Goal: Information Seeking & Learning: Learn about a topic

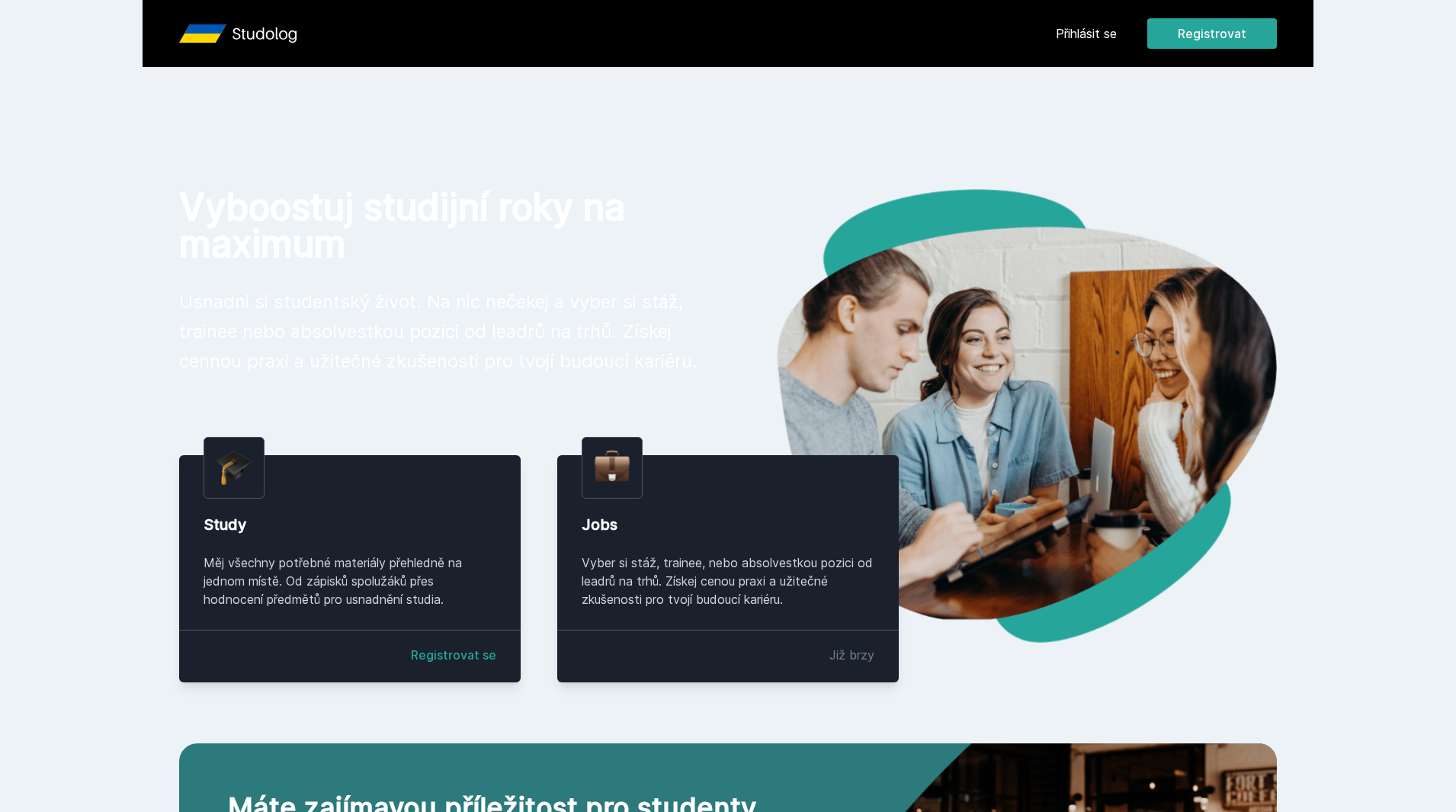
click at [1090, 40] on link "Přihlásit se" at bounding box center [1086, 34] width 61 height 18
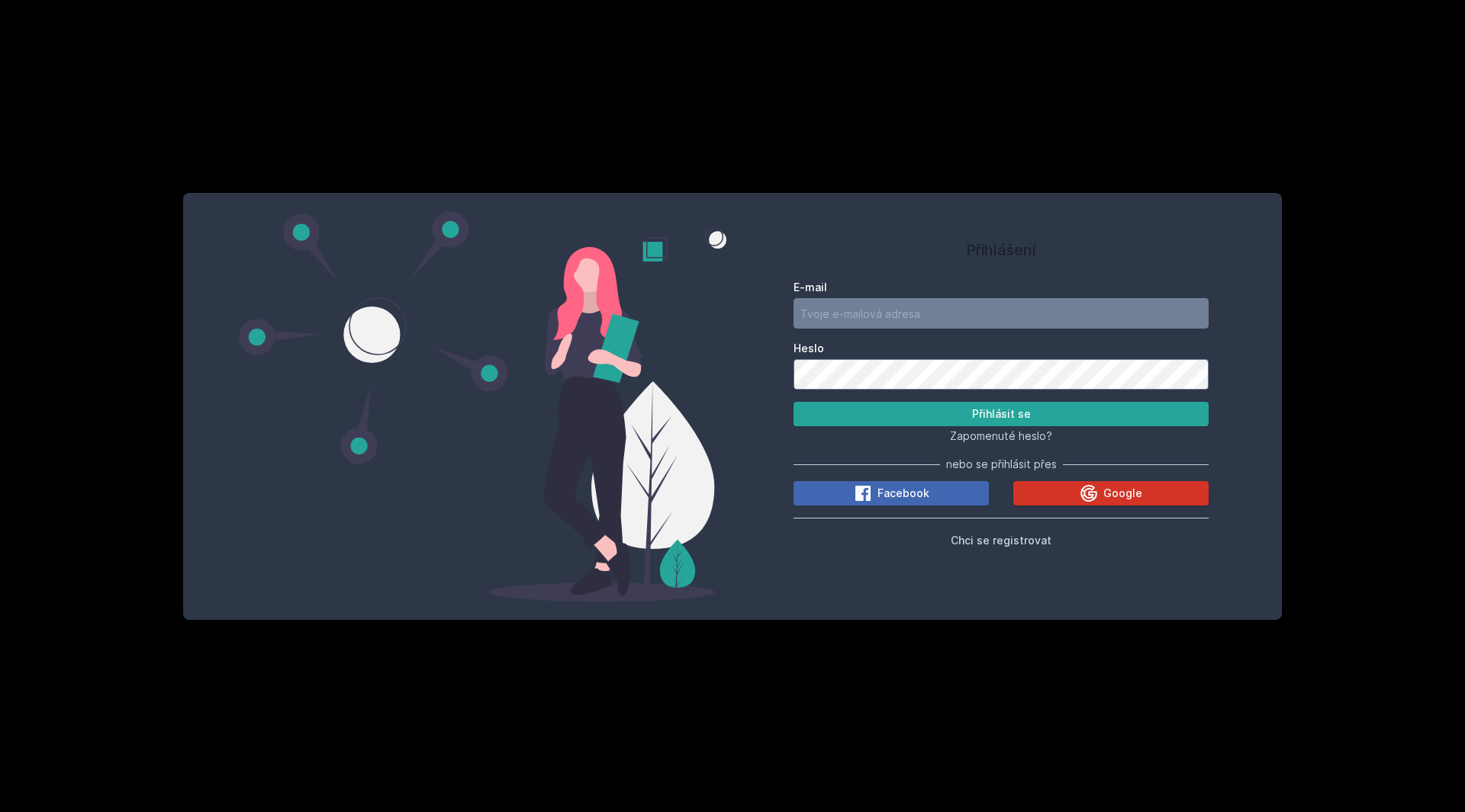
click at [1110, 494] on span "Google" at bounding box center [1122, 493] width 39 height 15
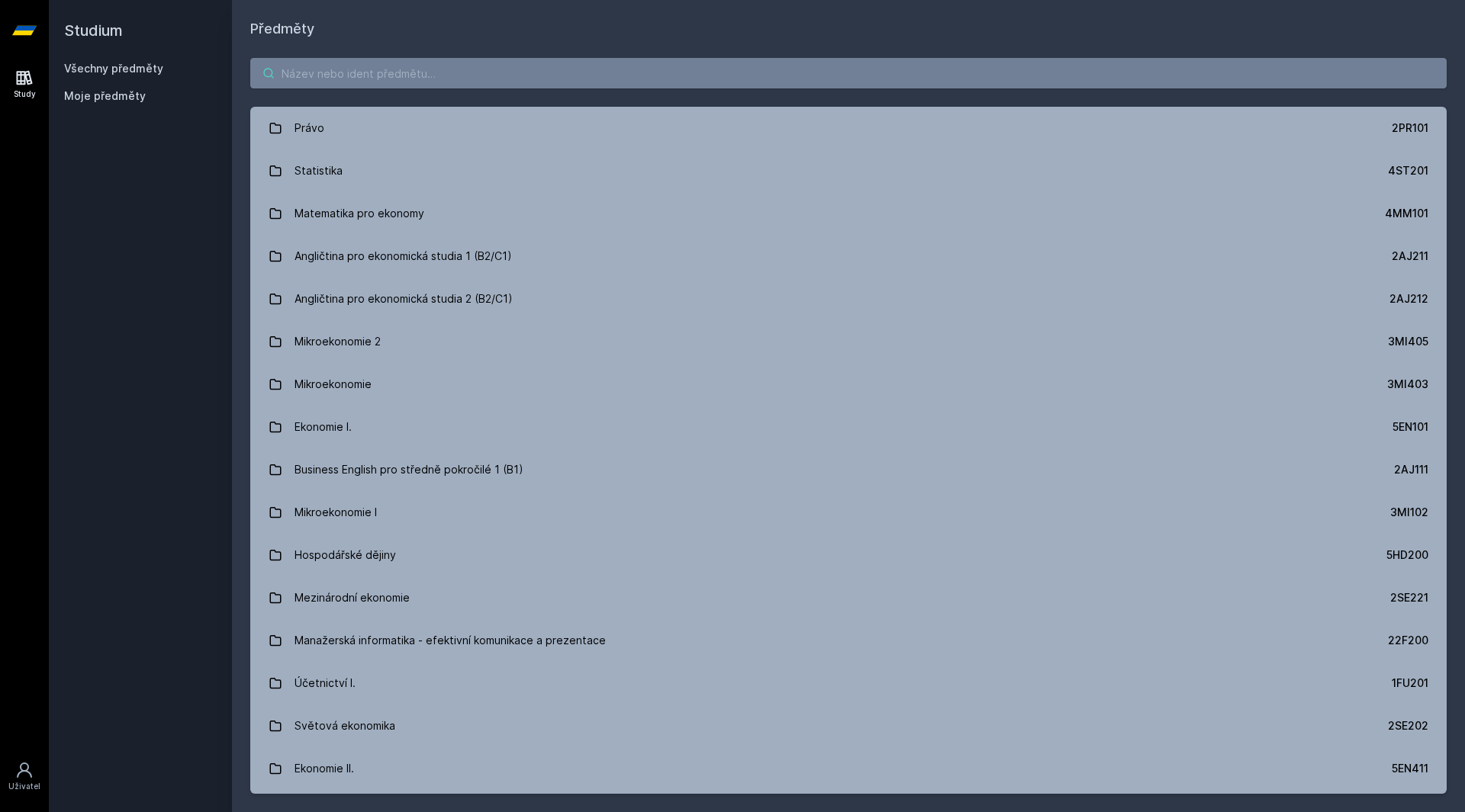
click at [401, 74] on input "search" at bounding box center [848, 74] width 1196 height 31
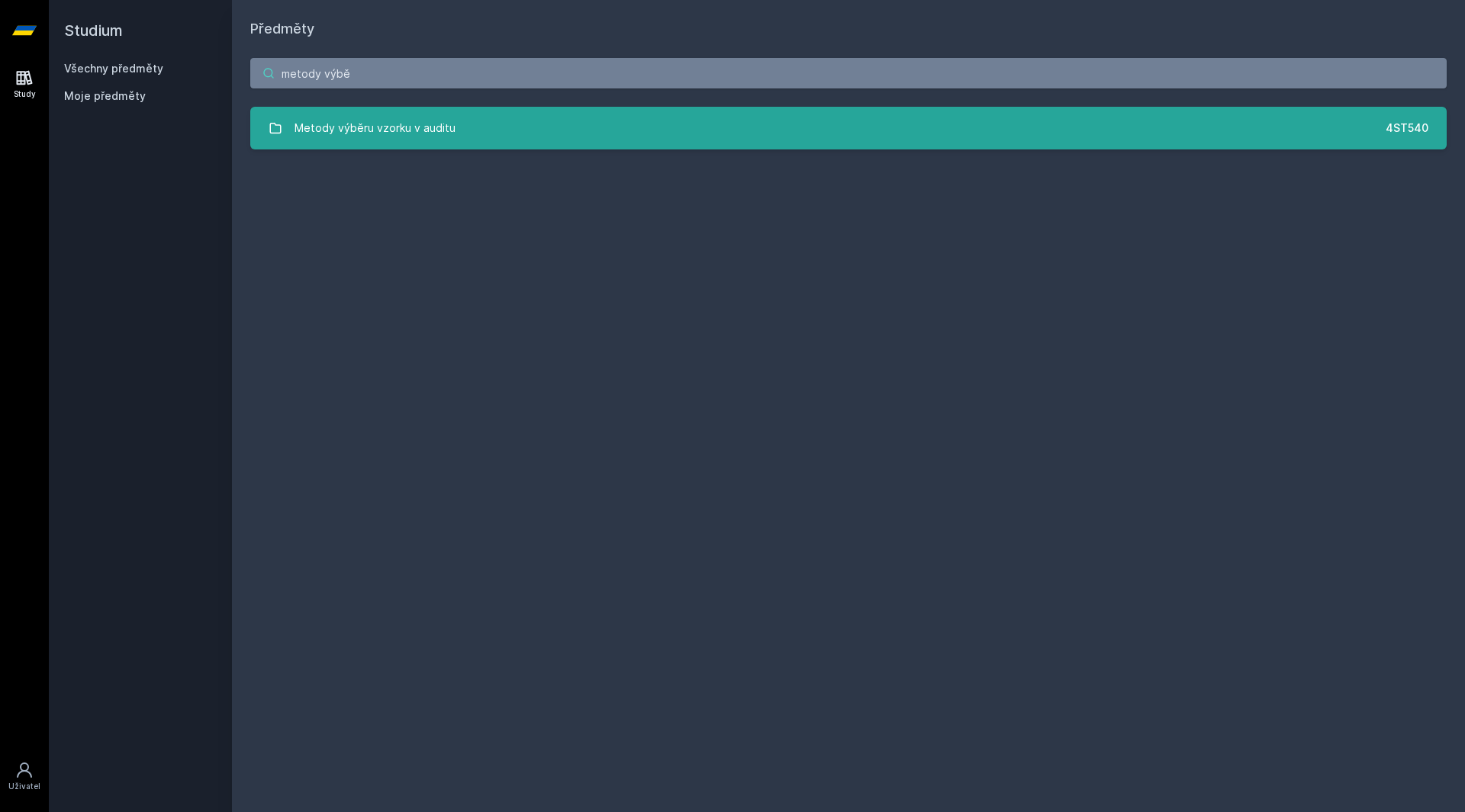
type input "metody výbě"
click at [372, 133] on div "Metody výběru vzorku v auditu" at bounding box center [374, 128] width 161 height 31
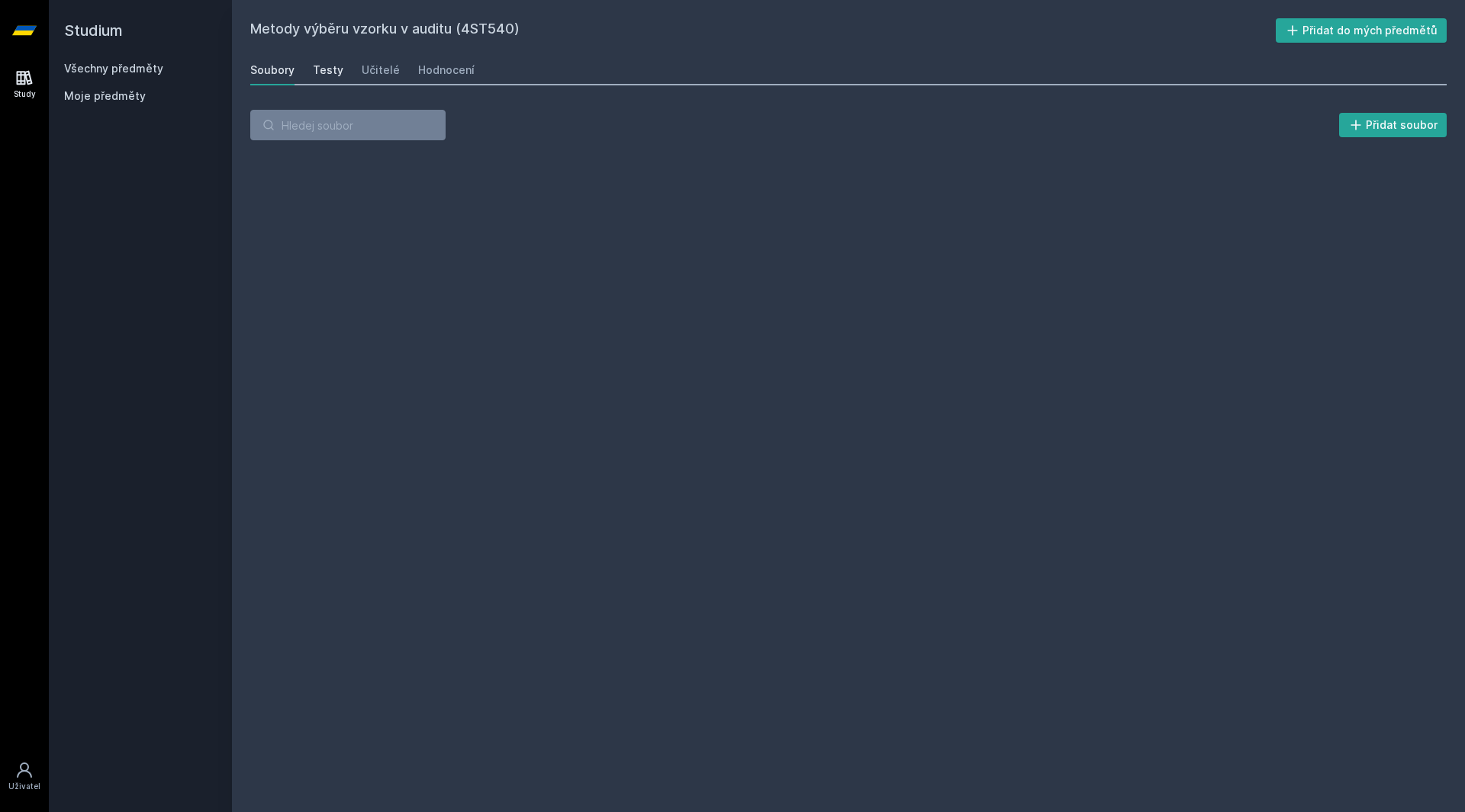
click at [325, 71] on div "Testy" at bounding box center [328, 70] width 31 height 15
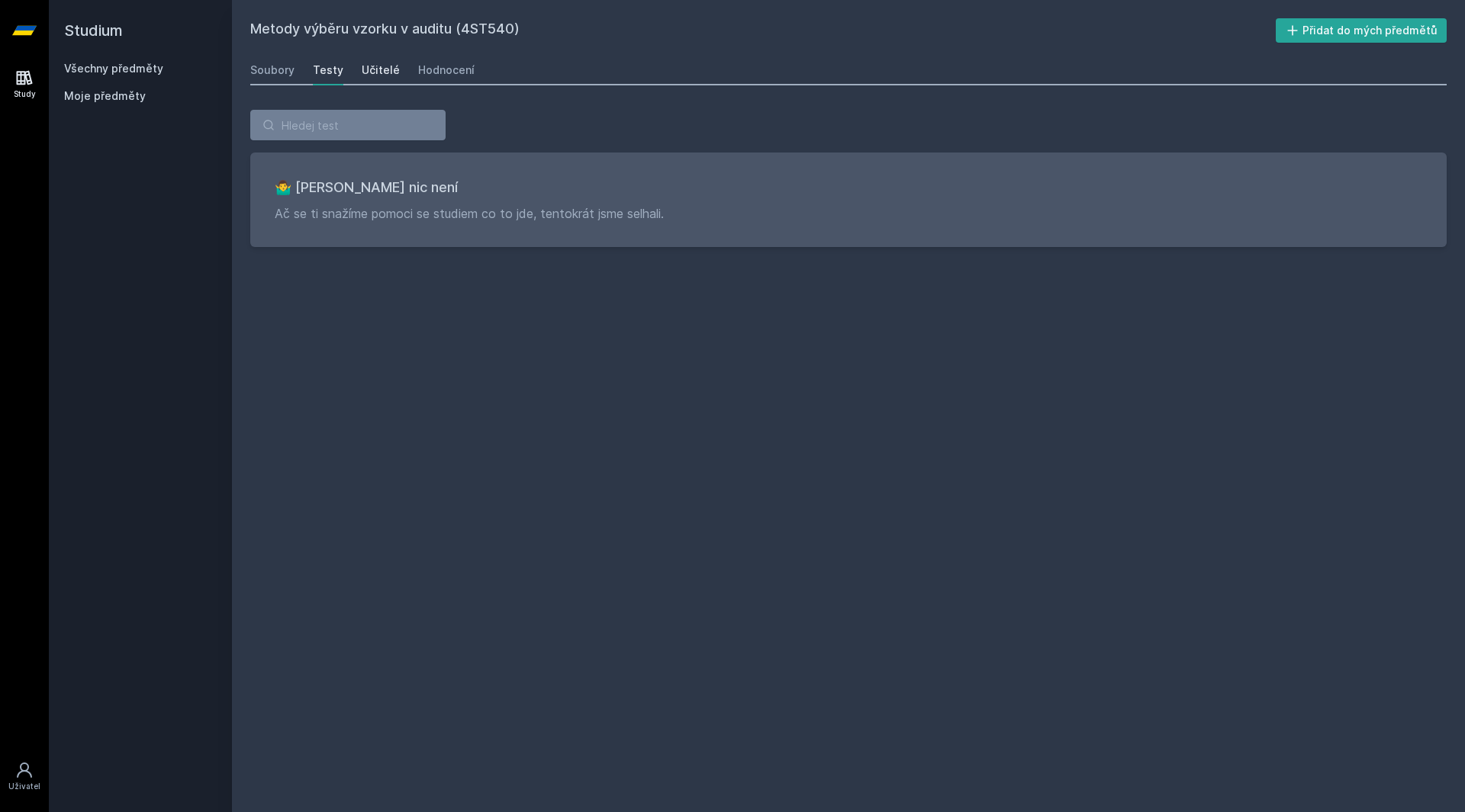
click at [362, 70] on div "Učitelé" at bounding box center [381, 70] width 38 height 15
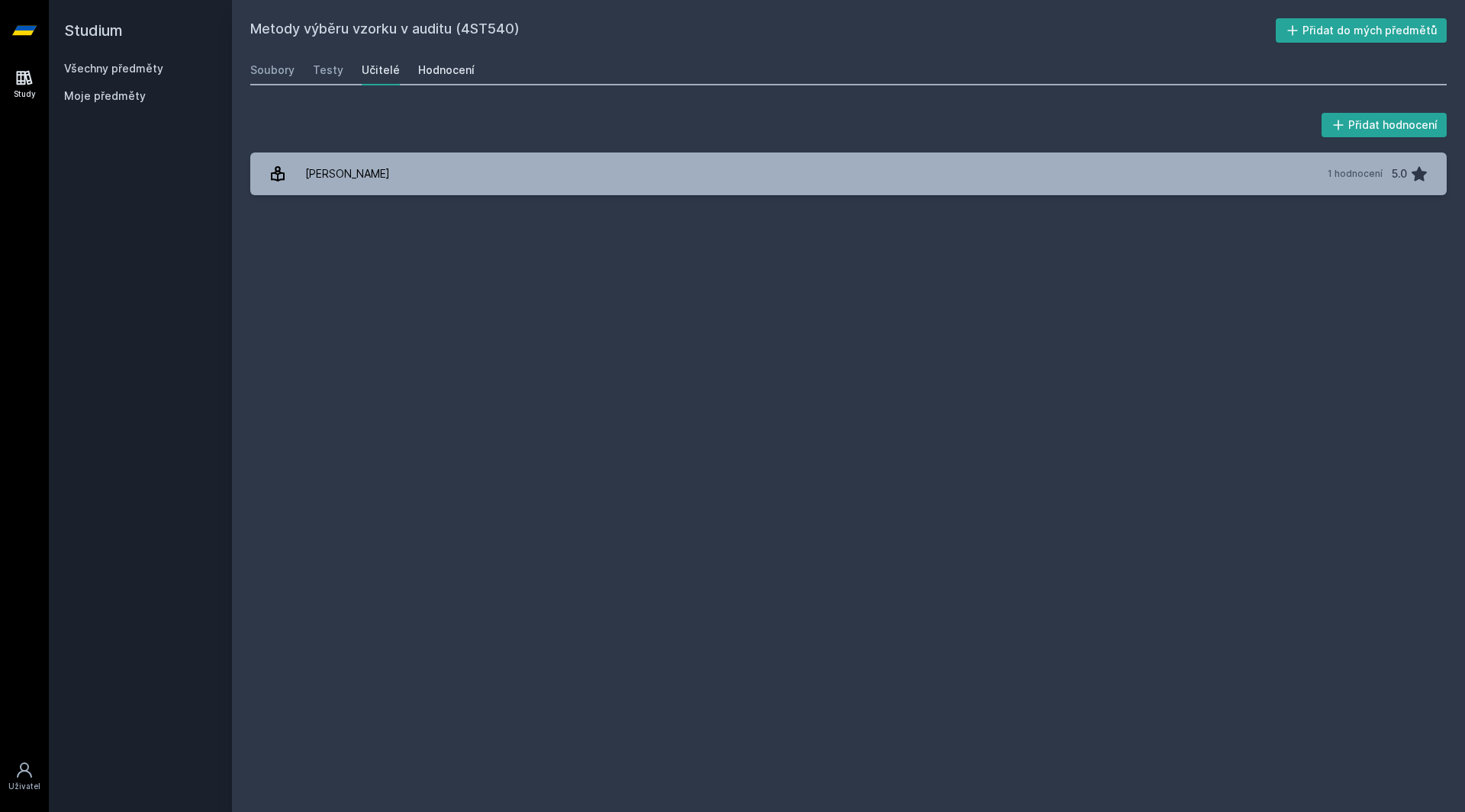
click at [429, 62] on link "Hodnocení" at bounding box center [446, 70] width 56 height 31
